Goal: Check status: Check status

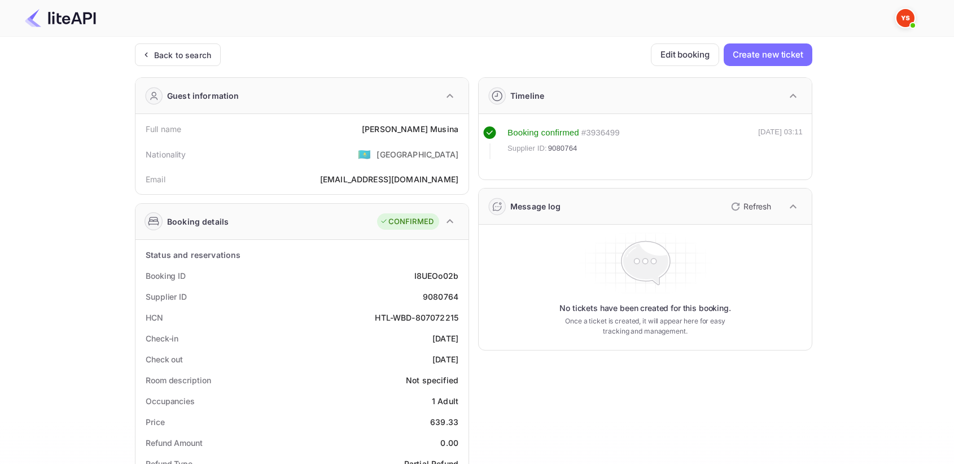
click at [165, 60] on div "Back to search" at bounding box center [178, 54] width 86 height 23
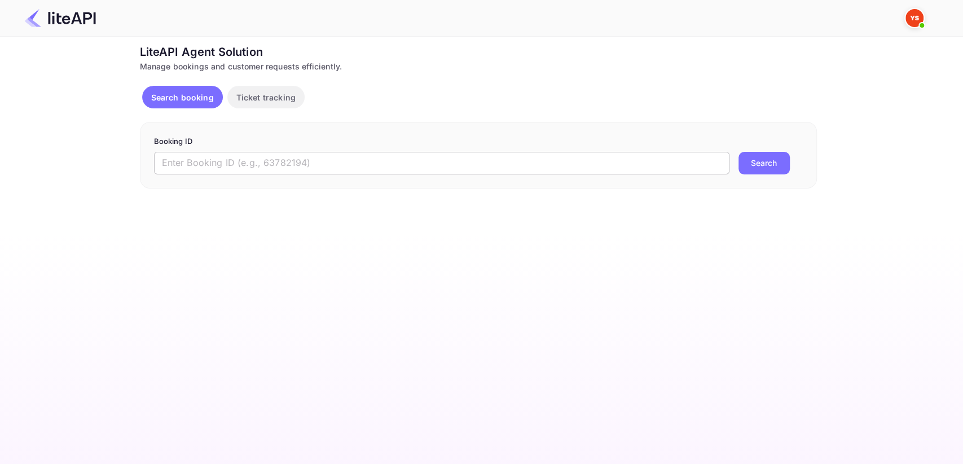
click at [252, 168] on input "text" at bounding box center [442, 163] width 576 height 23
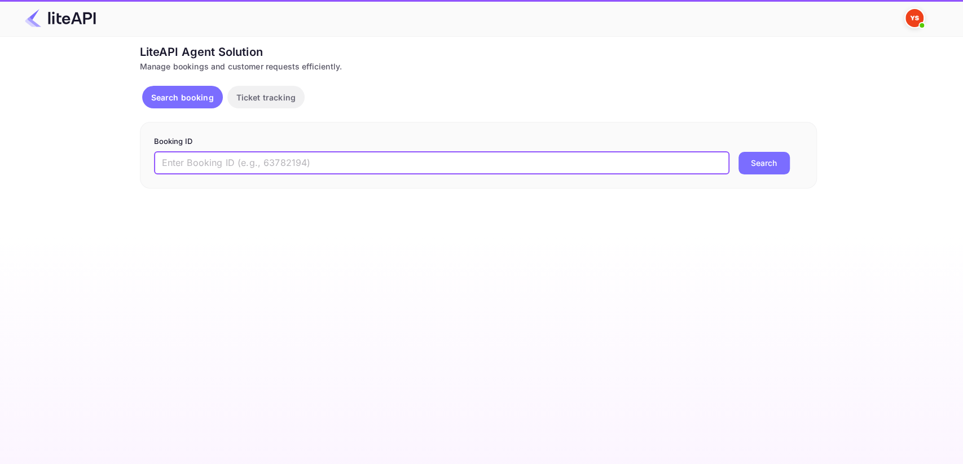
paste input "9112852"
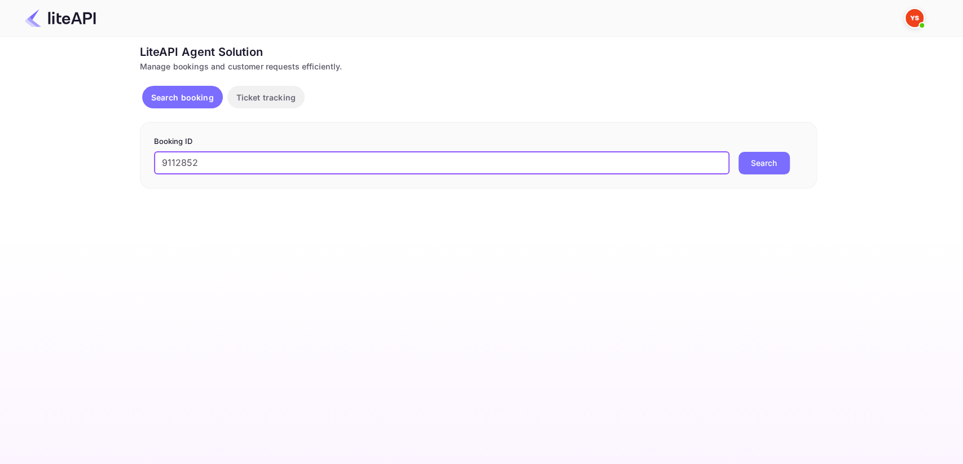
type input "9112852"
click at [757, 164] on button "Search" at bounding box center [764, 163] width 51 height 23
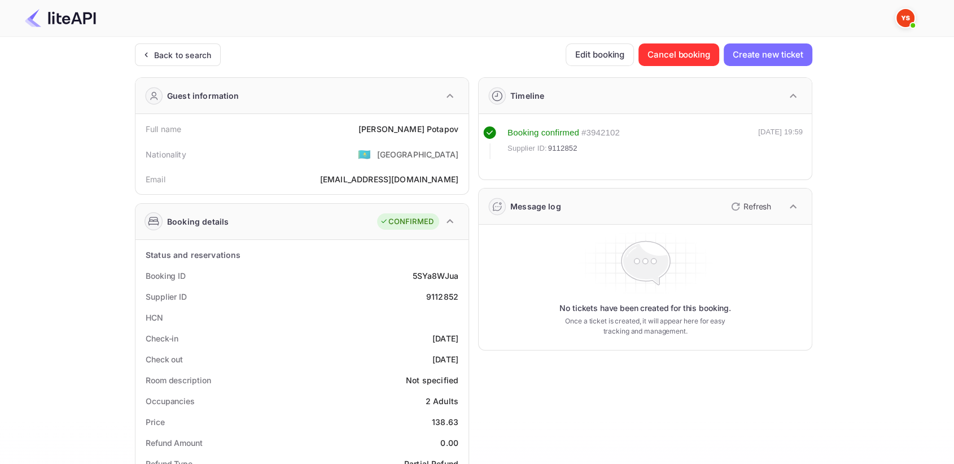
click at [442, 295] on div "9112852" at bounding box center [442, 297] width 32 height 12
copy div "9112852"
drag, startPoint x: 385, startPoint y: 133, endPoint x: 459, endPoint y: 124, distance: 73.9
click at [459, 124] on div "Full name [PERSON_NAME]" at bounding box center [302, 129] width 324 height 21
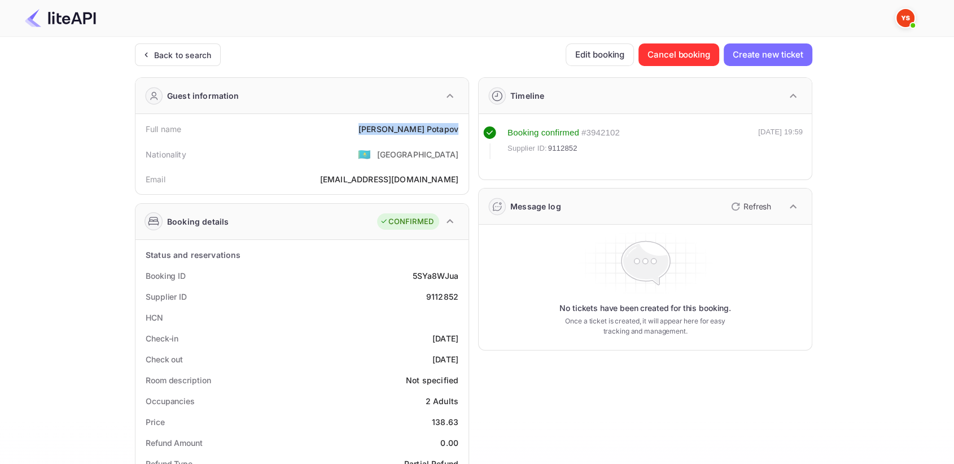
copy div "[PERSON_NAME]"
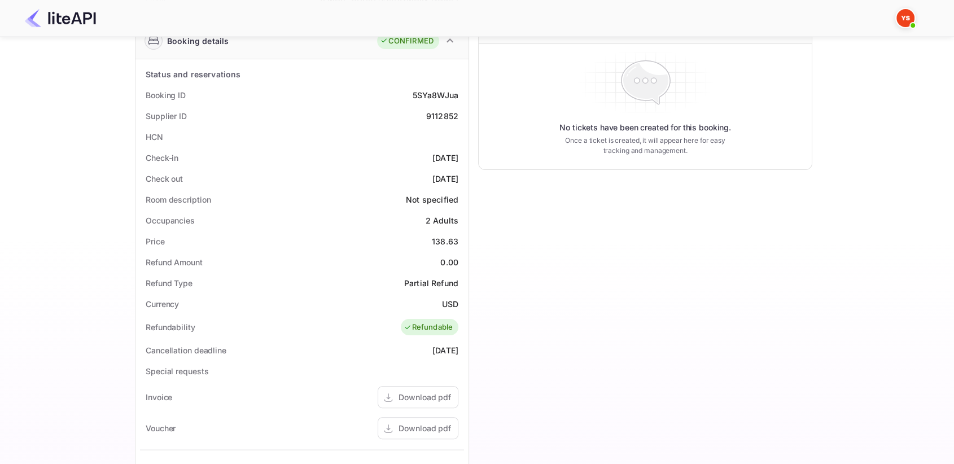
scroll to position [188, 0]
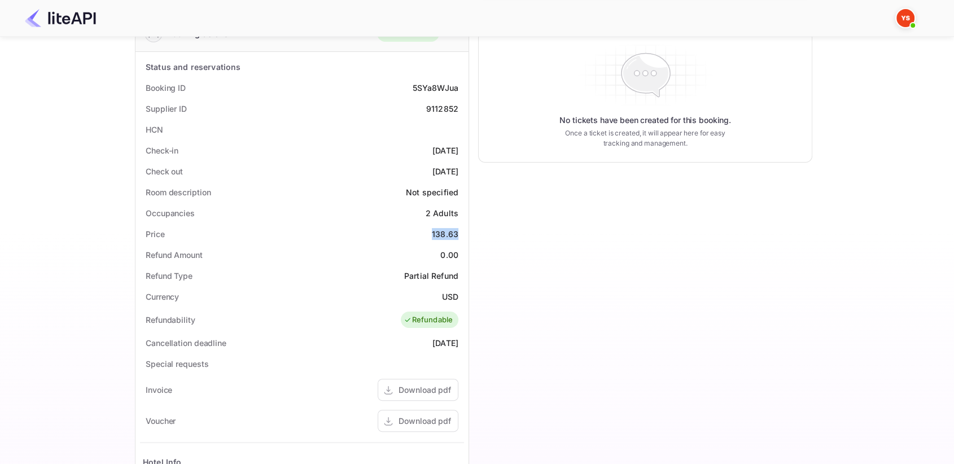
drag, startPoint x: 423, startPoint y: 230, endPoint x: 466, endPoint y: 230, distance: 42.3
click at [466, 230] on div "Status and reservations Booking ID 5SYa8WJua Supplier ID 9112852 HCN Check-in […" at bounding box center [301, 352] width 333 height 601
copy div "138.63"
